Goal: Navigation & Orientation: Find specific page/section

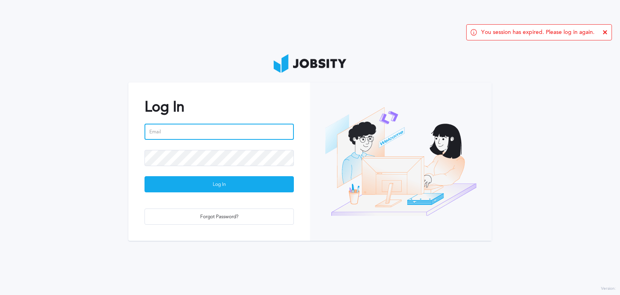
click at [177, 139] on input "email" at bounding box center [219, 132] width 149 height 16
click at [187, 128] on input "email" at bounding box center [219, 132] width 149 height 16
type input "M"
type input "[PERSON_NAME][EMAIL_ADDRESS][PERSON_NAME][DOMAIN_NAME]"
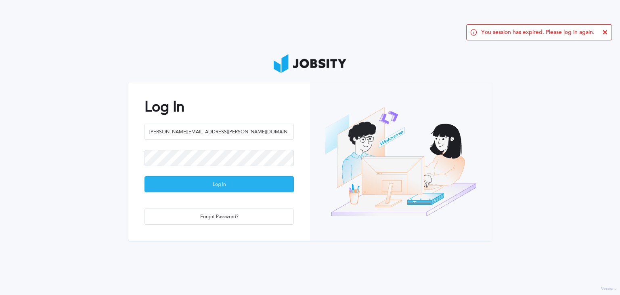
click at [227, 179] on div "Log In" at bounding box center [219, 184] width 149 height 16
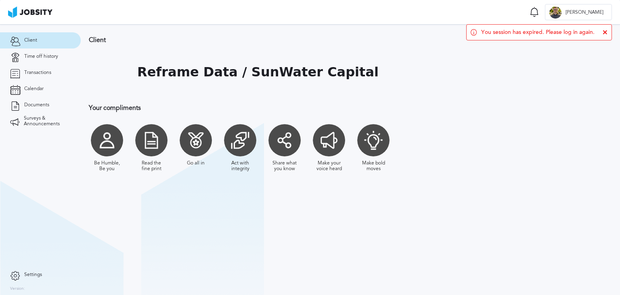
click at [605, 34] on icon at bounding box center [605, 32] width 5 height 5
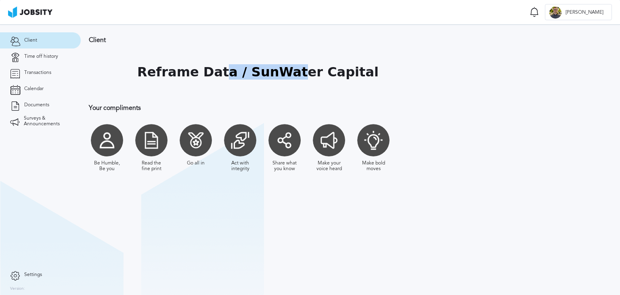
drag, startPoint x: 214, startPoint y: 84, endPoint x: 290, endPoint y: 71, distance: 77.3
click at [290, 71] on div "Reframe Data / SunWater Capital" at bounding box center [257, 72] width 241 height 40
click at [49, 61] on link "Time off history" at bounding box center [40, 56] width 81 height 16
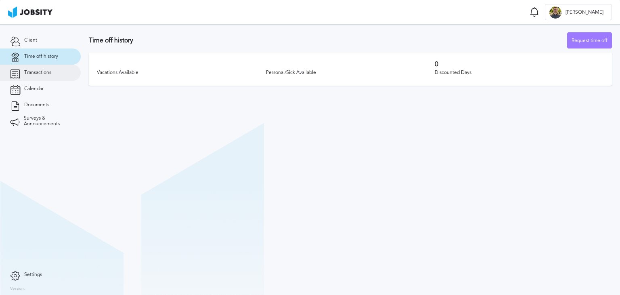
click at [37, 73] on span "Transactions" at bounding box center [37, 73] width 27 height 6
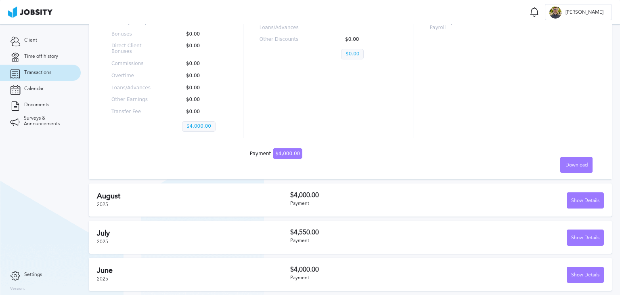
scroll to position [19, 0]
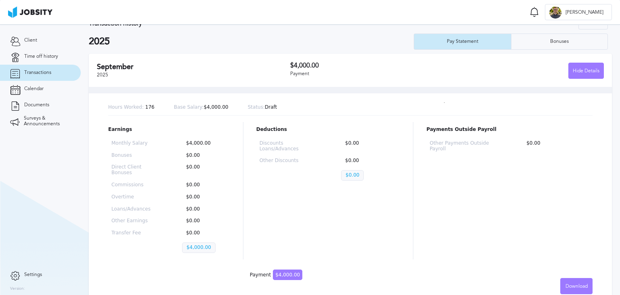
click at [145, 109] on p "Hours Worked: 176" at bounding box center [131, 108] width 46 height 6
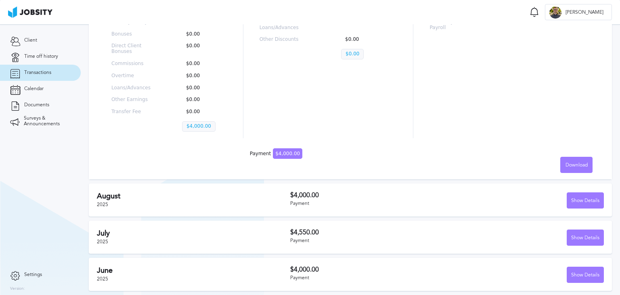
click at [139, 187] on div "[DATE] $4,000.00 Payment Show Details" at bounding box center [350, 199] width 523 height 33
click at [344, 208] on div "[DATE] $4,000.00 Payment Show Details" at bounding box center [350, 199] width 523 height 33
click at [569, 202] on div "Show Details" at bounding box center [585, 201] width 36 height 16
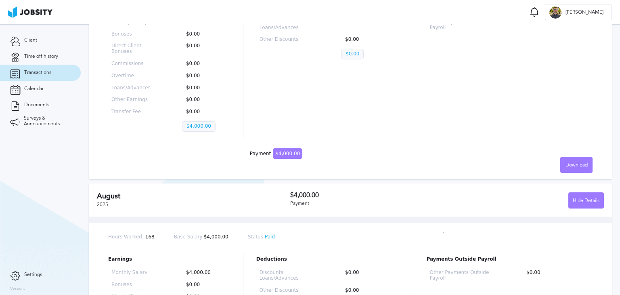
scroll to position [353, 0]
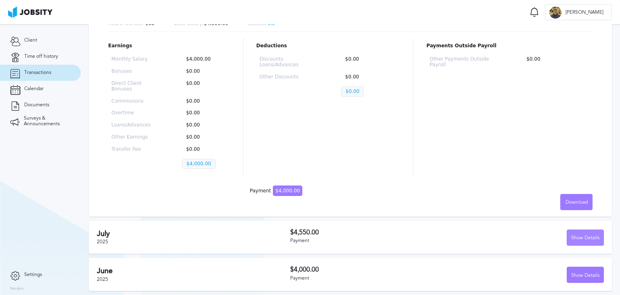
click at [572, 234] on div "Show Details" at bounding box center [585, 238] width 36 height 16
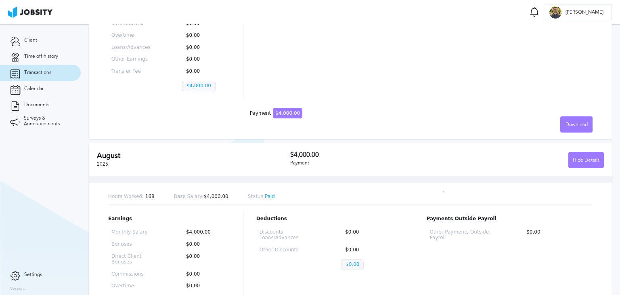
scroll to position [0, 0]
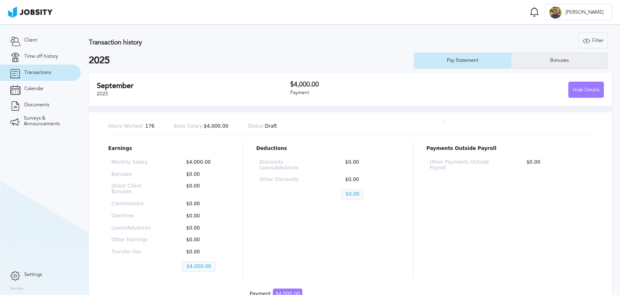
click at [552, 67] on div "Bonuses" at bounding box center [560, 60] width 97 height 16
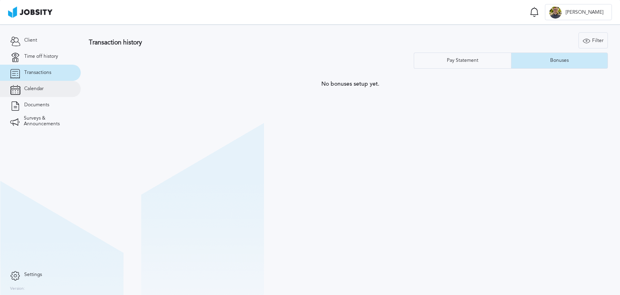
click at [43, 86] on span "Calendar" at bounding box center [33, 89] width 19 height 6
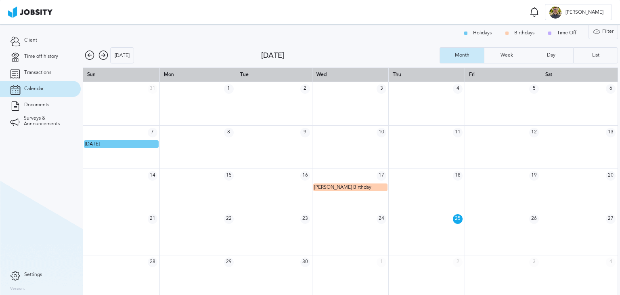
scroll to position [10, 0]
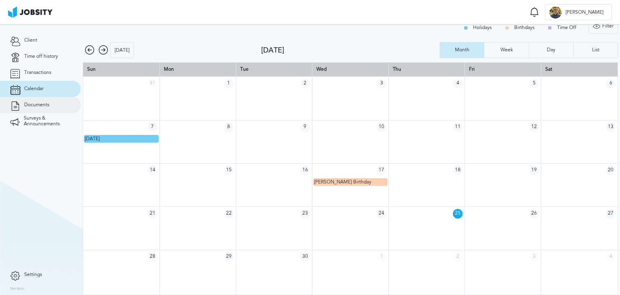
click at [47, 105] on span "Documents" at bounding box center [36, 105] width 25 height 6
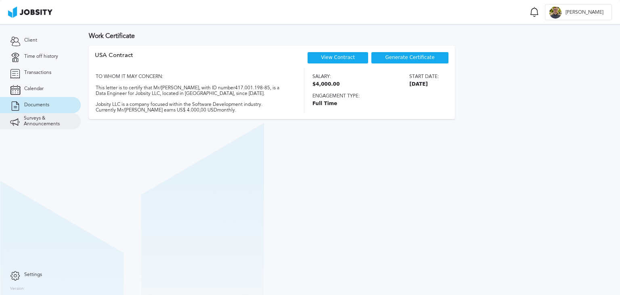
click at [38, 120] on span "Surveys & Announcements" at bounding box center [47, 120] width 47 height 11
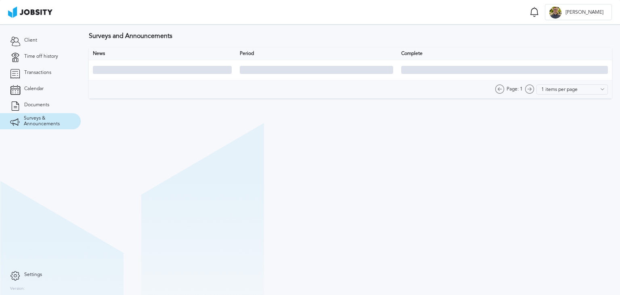
type input "10 items per page"
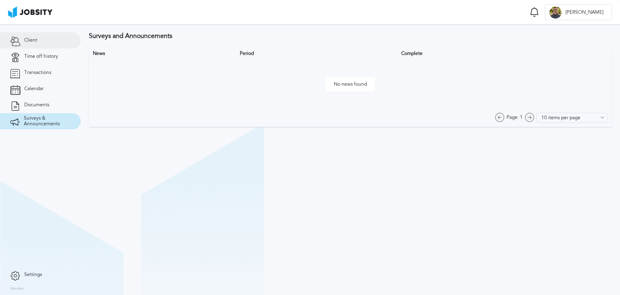
click at [39, 41] on link "Client" at bounding box center [40, 40] width 81 height 16
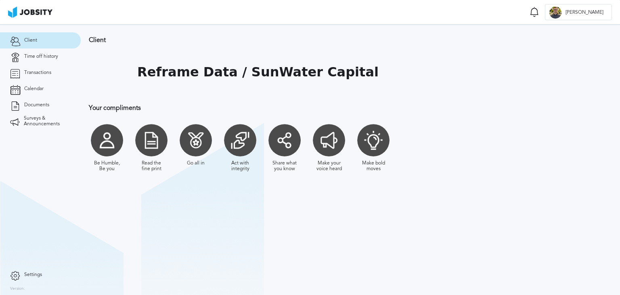
click at [26, 270] on link "Settings" at bounding box center [40, 275] width 81 height 16
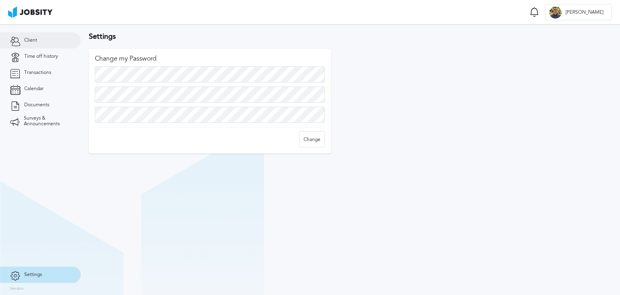
click at [32, 41] on span "Client" at bounding box center [30, 41] width 13 height 6
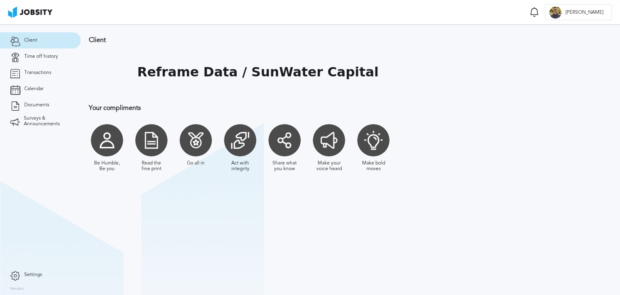
click at [147, 77] on h1 "Reframe Data / SunWater Capital" at bounding box center [257, 72] width 241 height 15
click at [515, 71] on div "Reframe Data / SunWater Capital" at bounding box center [308, 72] width 438 height 40
